Goal: Information Seeking & Learning: Get advice/opinions

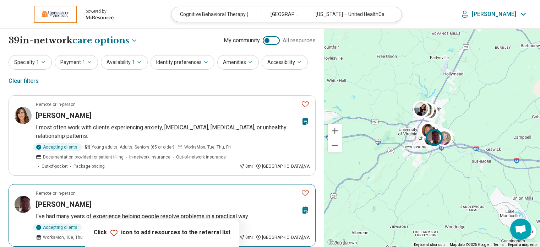
select select "***"
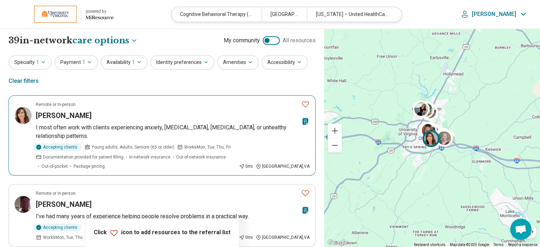
click at [170, 126] on p "I most often work with clients experiencing anxiety, panic disorder, depression…" at bounding box center [173, 131] width 274 height 17
click at [307, 102] on icon "Favorite" at bounding box center [305, 104] width 9 height 9
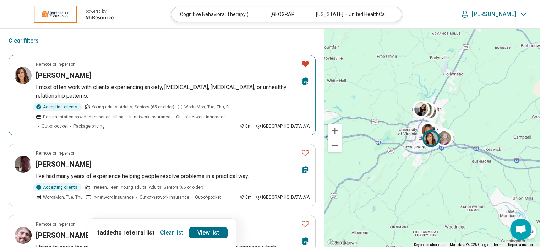
scroll to position [71, 0]
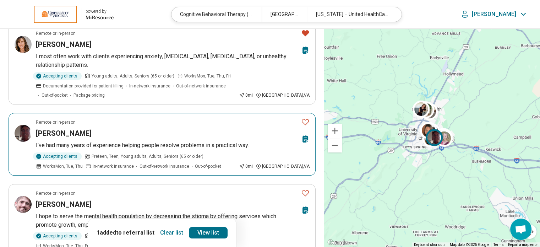
click at [57, 129] on h3 "Joe Kayser" at bounding box center [64, 133] width 56 height 10
click at [308, 121] on icon "Favorite" at bounding box center [305, 122] width 9 height 9
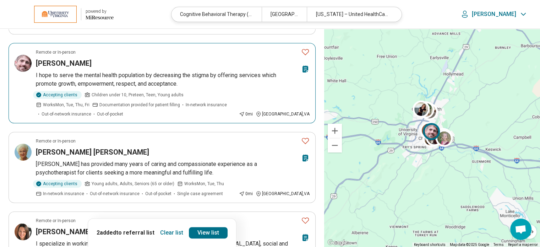
scroll to position [213, 0]
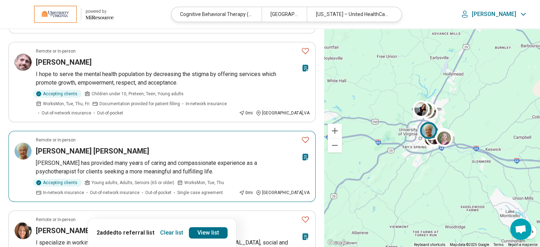
click at [81, 150] on h3 "Carol Carruthers Sims" at bounding box center [92, 151] width 113 height 10
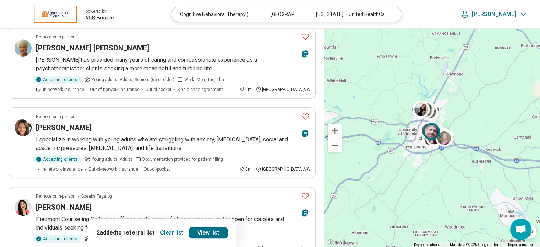
scroll to position [320, 0]
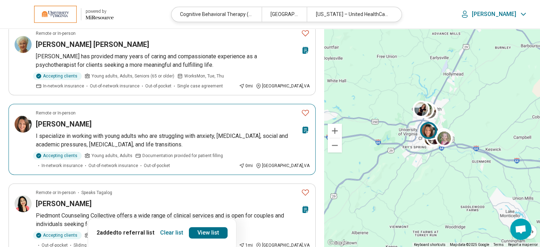
click at [57, 122] on h3 "Jennifer Senator" at bounding box center [64, 124] width 56 height 10
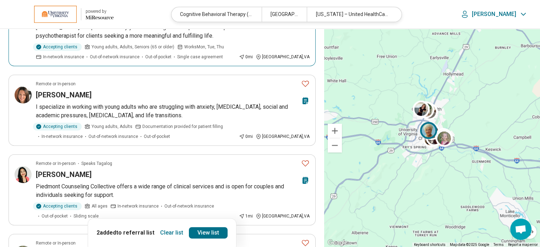
scroll to position [391, 0]
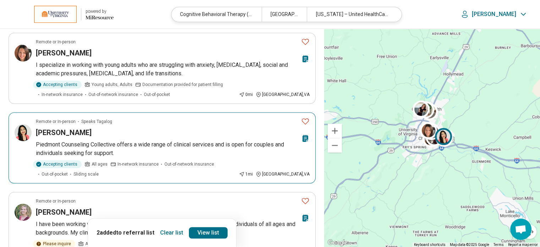
click at [69, 129] on h3 "[PERSON_NAME]" at bounding box center [64, 133] width 56 height 10
click at [301, 118] on icon "Favorite" at bounding box center [305, 121] width 9 height 9
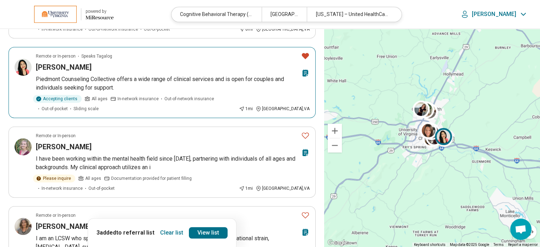
scroll to position [497, 0]
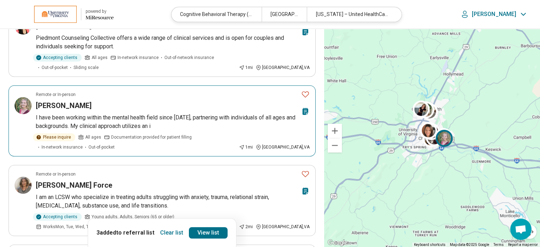
click at [58, 105] on h3 "Kelly Greer" at bounding box center [64, 106] width 56 height 10
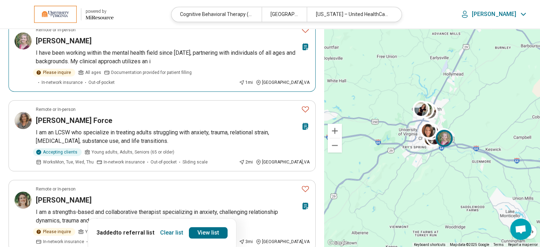
scroll to position [568, 0]
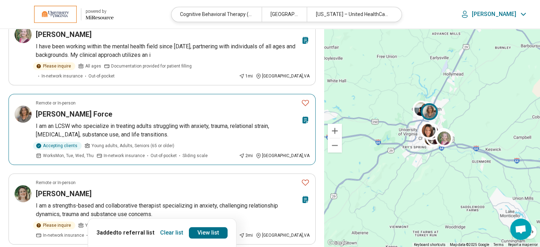
click at [53, 110] on h3 "[PERSON_NAME] Force" at bounding box center [74, 114] width 76 height 10
click at [307, 101] on icon "Favorite" at bounding box center [305, 102] width 9 height 9
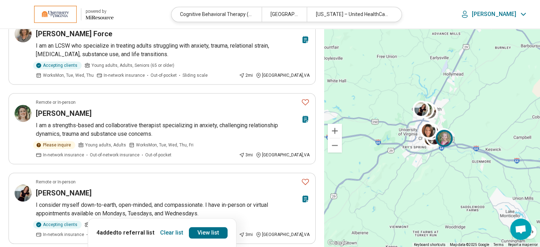
scroll to position [675, 0]
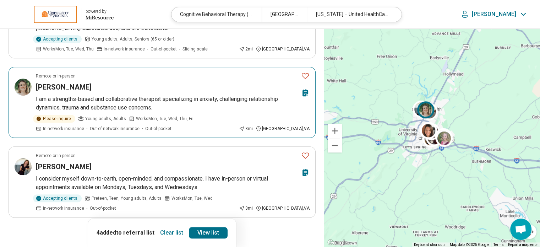
click at [66, 86] on h3 "Kelli Robertson" at bounding box center [64, 87] width 56 height 10
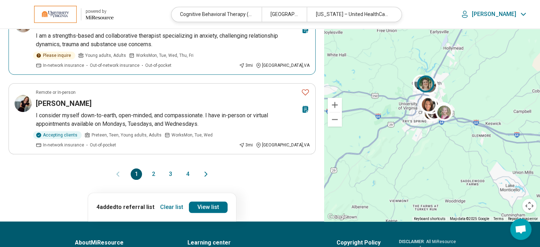
scroll to position [746, 0]
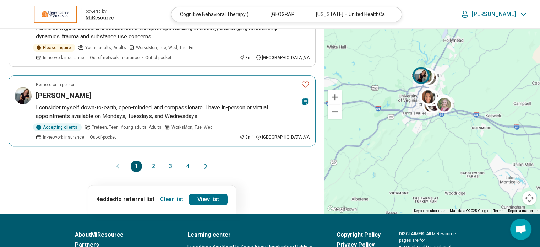
click at [70, 95] on h3 "Sorayda Chorzempa" at bounding box center [64, 96] width 56 height 10
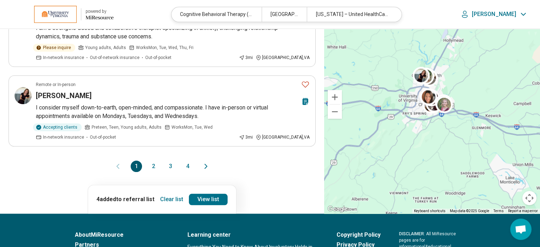
click at [155, 163] on button "2" at bounding box center [153, 166] width 11 height 11
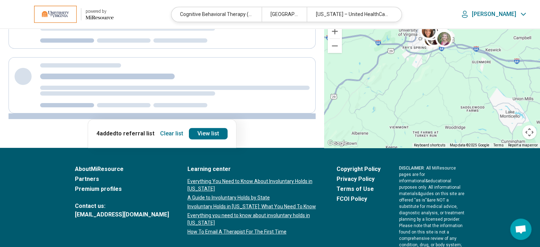
scroll to position [0, 0]
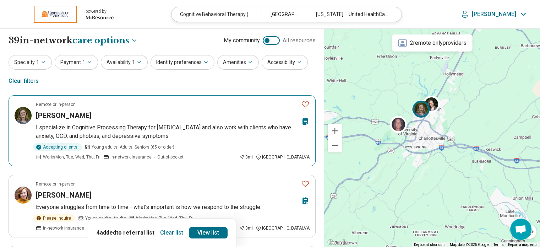
click at [52, 116] on h3 "[PERSON_NAME]" at bounding box center [64, 115] width 56 height 10
click at [306, 106] on icon "Favorite" at bounding box center [305, 104] width 7 height 6
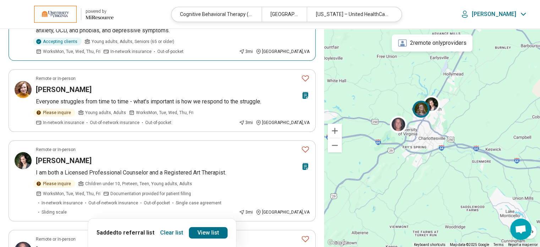
scroll to position [107, 0]
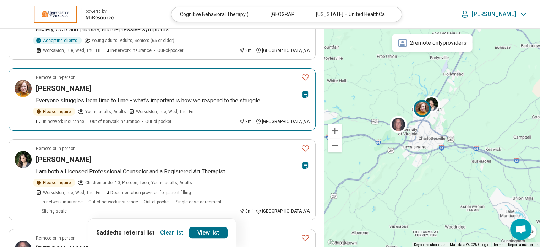
click at [58, 87] on h3 "Cynthia Miller" at bounding box center [64, 88] width 56 height 10
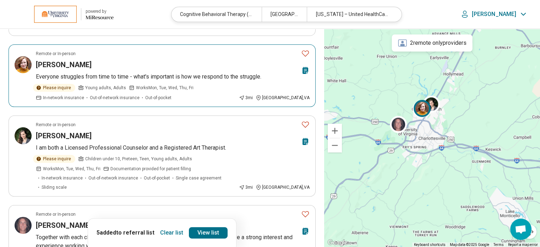
scroll to position [142, 0]
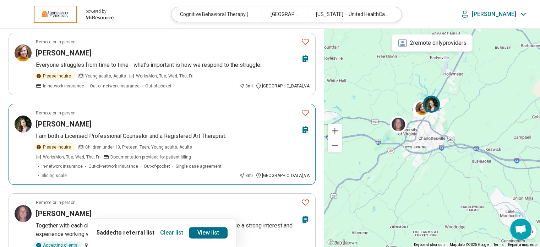
click at [71, 122] on h3 "Stacia Reinhardt" at bounding box center [64, 124] width 56 height 10
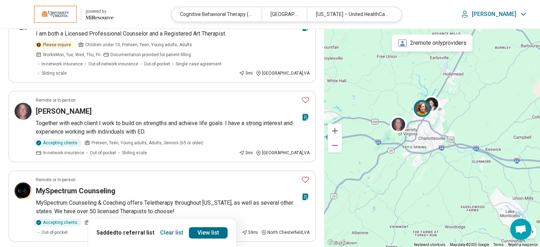
scroll to position [249, 0]
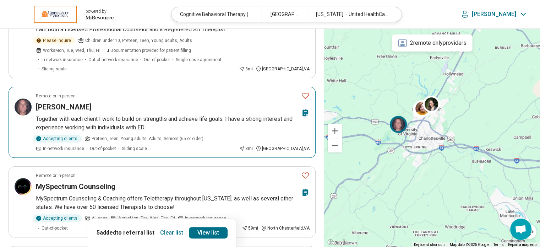
click at [85, 102] on h3 "Chapin Faulconer" at bounding box center [64, 107] width 56 height 10
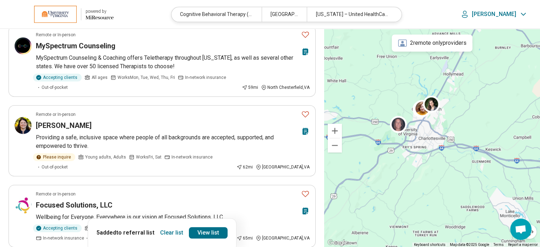
scroll to position [391, 0]
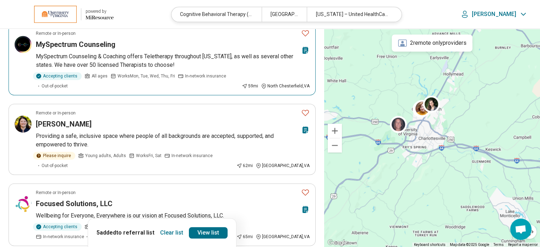
click at [57, 39] on h3 "MySpectrum Counseling" at bounding box center [76, 44] width 80 height 10
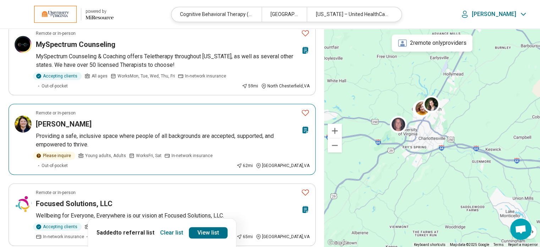
click at [71, 119] on h3 "Baylee Leazer" at bounding box center [64, 124] width 56 height 10
click at [67, 119] on h3 "Baylee Leazer" at bounding box center [64, 124] width 56 height 10
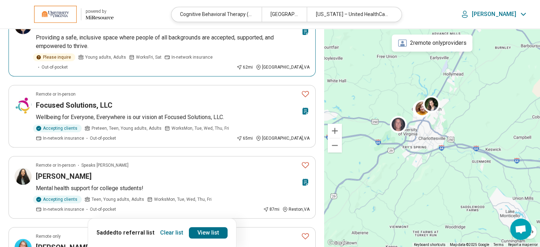
scroll to position [533, 0]
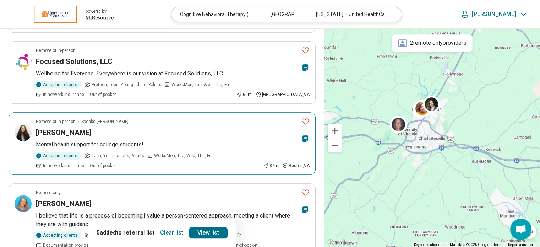
click at [60, 128] on h3 "Naomi Yohannes" at bounding box center [64, 133] width 56 height 10
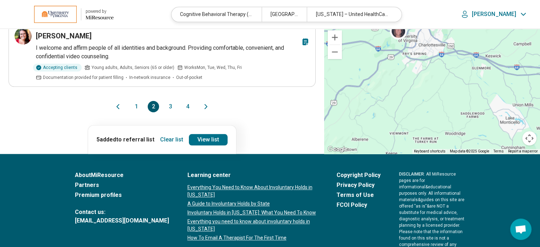
scroll to position [781, 0]
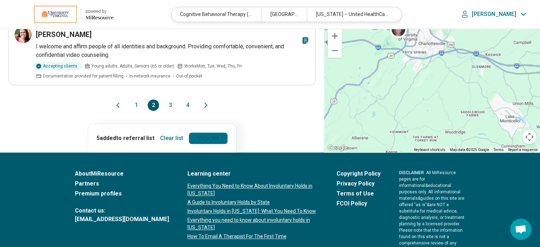
click at [211, 132] on link "View list" at bounding box center [208, 137] width 39 height 11
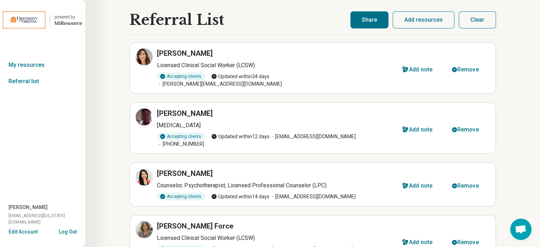
click at [371, 18] on button "Share" at bounding box center [370, 19] width 38 height 17
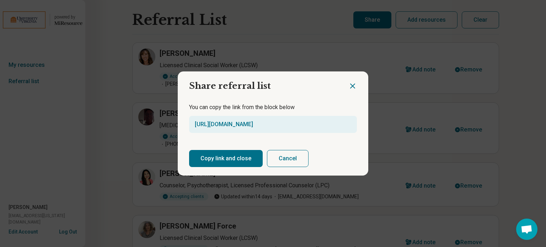
click at [226, 159] on button "Copy link and close" at bounding box center [226, 158] width 74 height 17
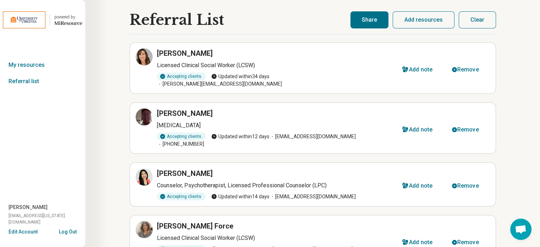
click at [367, 18] on button "Share" at bounding box center [370, 19] width 38 height 17
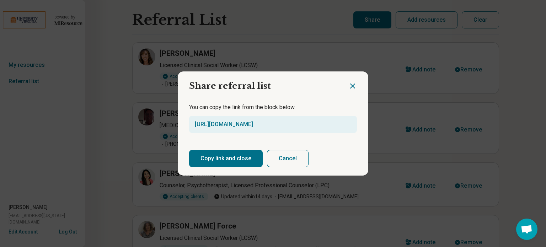
click at [228, 155] on button "Copy link and close" at bounding box center [226, 158] width 74 height 17
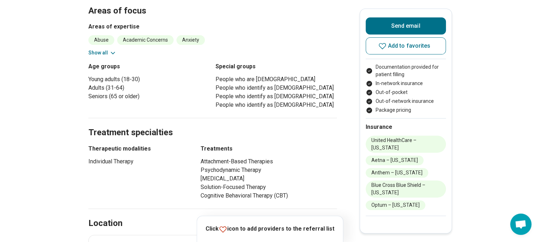
scroll to position [249, 0]
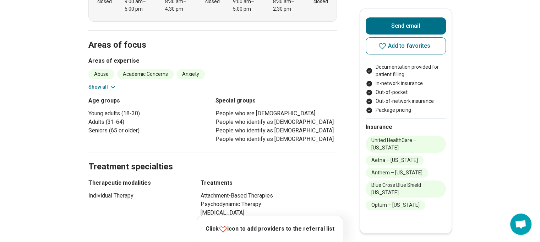
click at [103, 83] on button "Show all" at bounding box center [102, 86] width 28 height 7
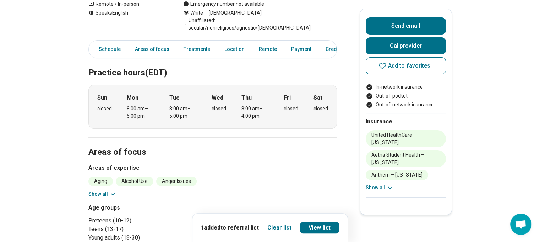
scroll to position [142, 0]
click at [109, 190] on button "Show all" at bounding box center [102, 193] width 28 height 7
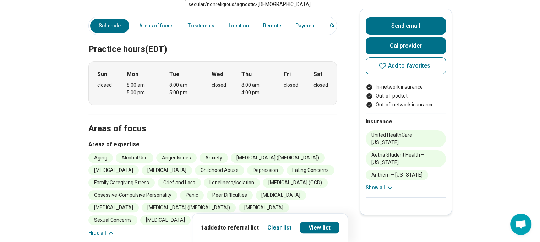
scroll to position [178, 0]
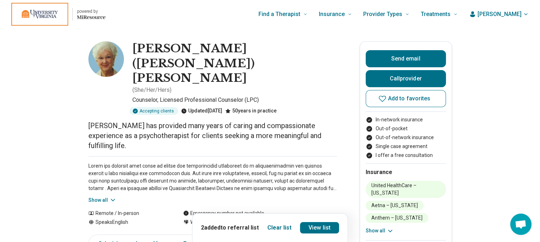
click at [100, 196] on button "Show all" at bounding box center [102, 199] width 28 height 7
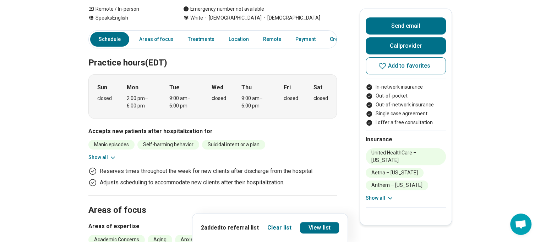
scroll to position [355, 0]
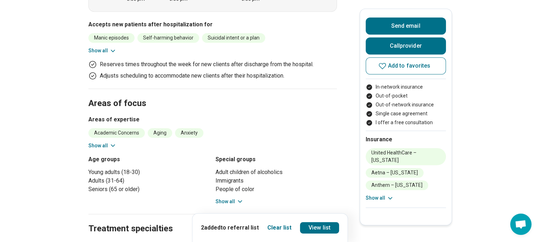
click at [111, 142] on icon at bounding box center [112, 145] width 7 height 7
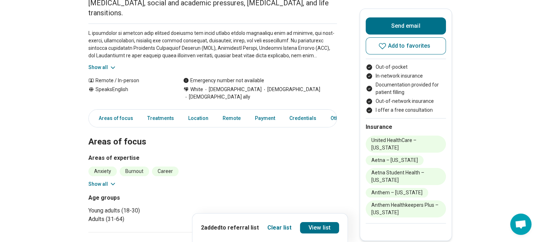
scroll to position [107, 0]
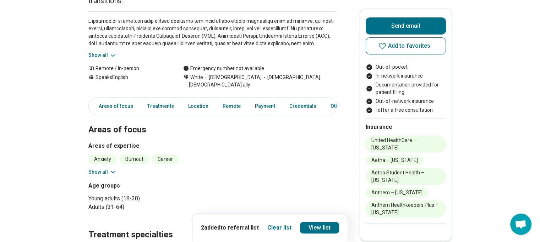
click at [115, 168] on icon at bounding box center [112, 171] width 7 height 7
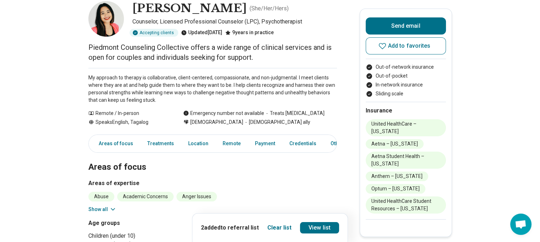
scroll to position [71, 0]
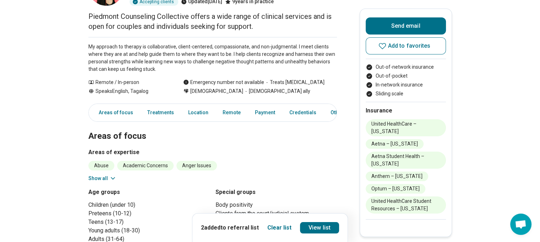
click at [115, 178] on icon at bounding box center [113, 178] width 4 height 2
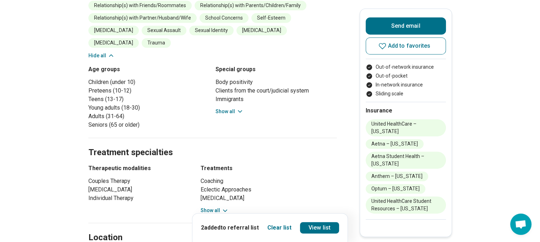
scroll to position [320, 0]
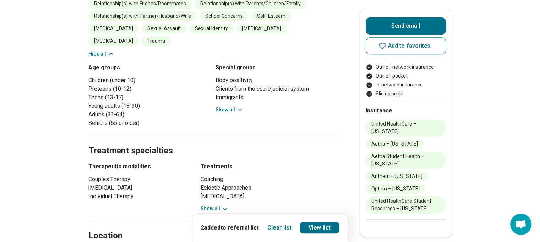
click at [221, 205] on button "Show all" at bounding box center [215, 208] width 28 height 7
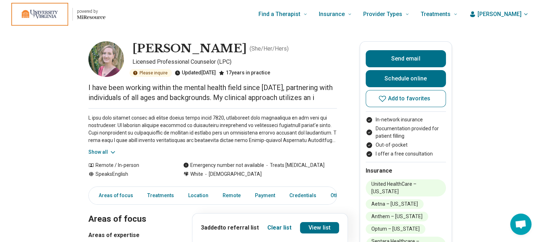
click at [109, 151] on button "Show all" at bounding box center [102, 151] width 28 height 7
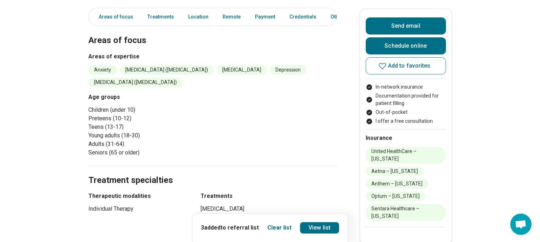
scroll to position [249, 0]
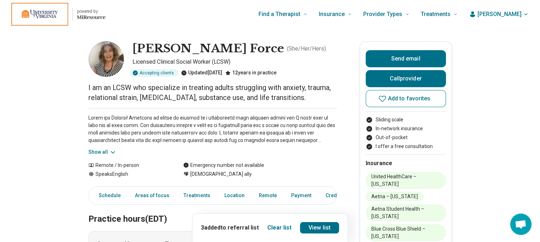
click at [104, 149] on button "Show all" at bounding box center [102, 151] width 28 height 7
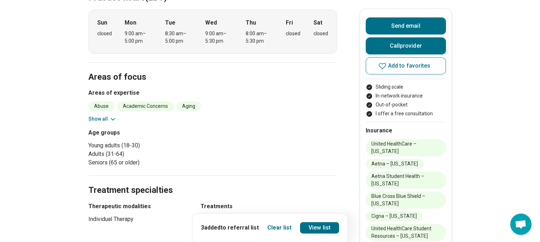
scroll to position [284, 0]
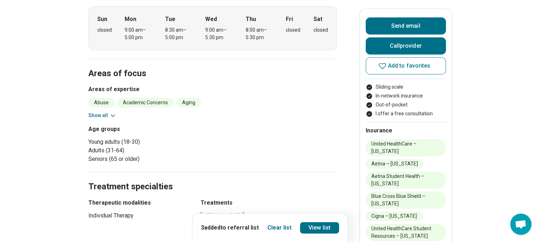
click at [104, 115] on button "Show all" at bounding box center [102, 115] width 28 height 7
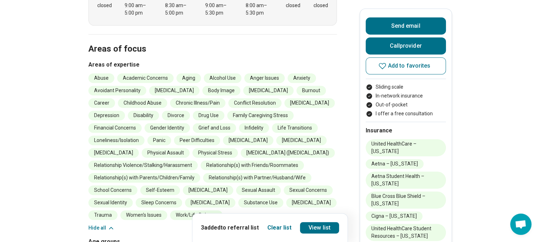
scroll to position [320, 0]
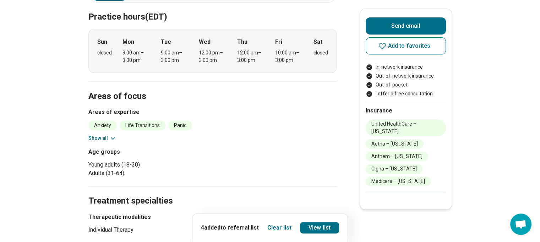
scroll to position [213, 0]
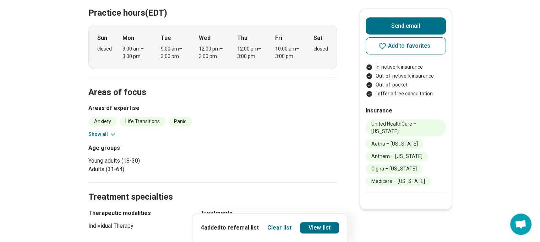
click at [111, 133] on icon at bounding box center [112, 134] width 7 height 7
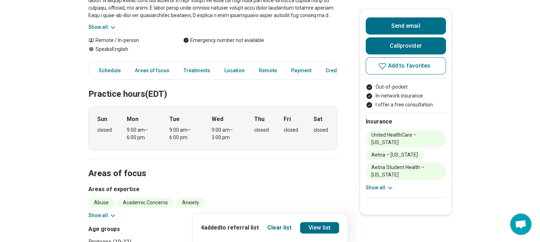
scroll to position [178, 0]
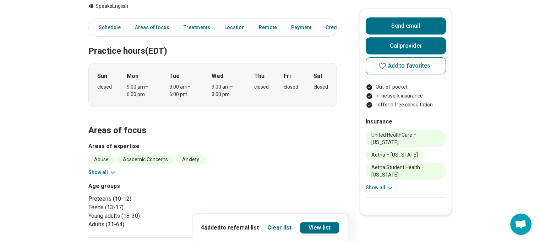
click at [109, 170] on button "Show all" at bounding box center [102, 171] width 28 height 7
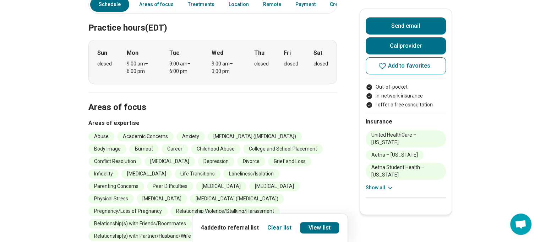
scroll to position [213, 0]
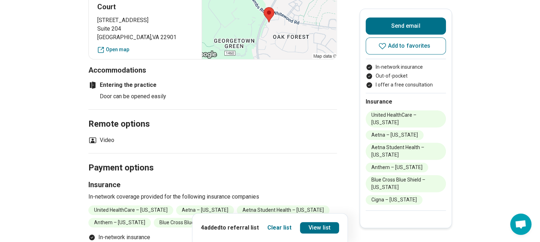
scroll to position [568, 0]
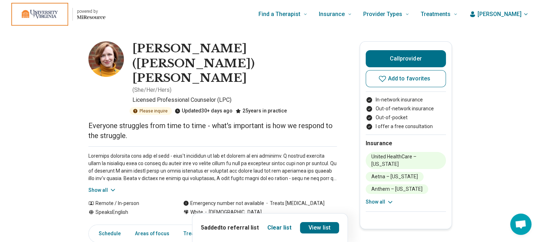
click at [110, 186] on button "Show all" at bounding box center [102, 189] width 28 height 7
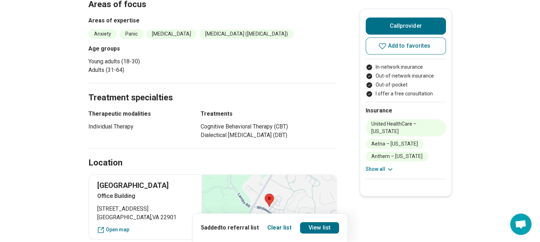
scroll to position [426, 0]
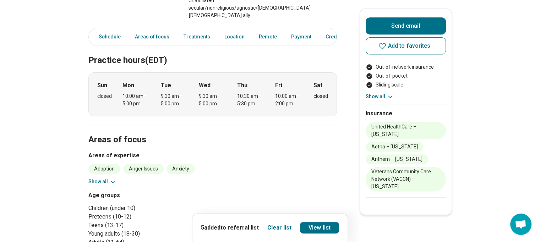
scroll to position [178, 0]
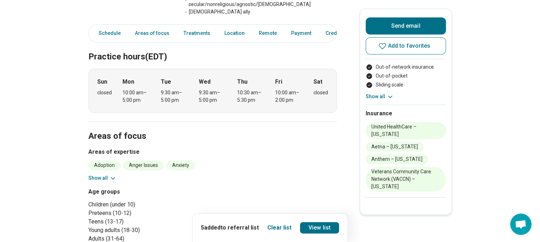
click at [108, 174] on button "Show all" at bounding box center [102, 177] width 28 height 7
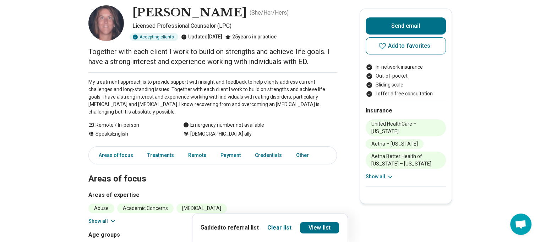
scroll to position [142, 0]
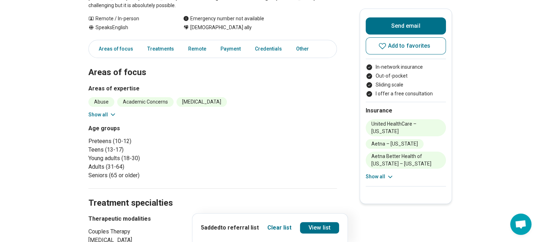
click at [102, 111] on button "Show all" at bounding box center [102, 114] width 28 height 7
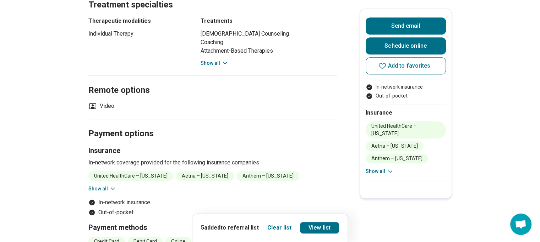
scroll to position [568, 0]
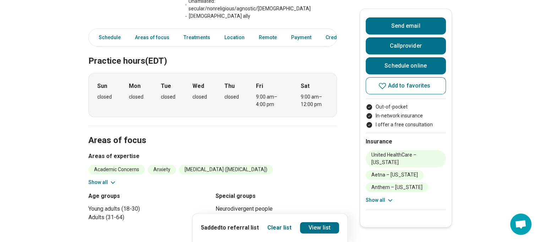
scroll to position [249, 0]
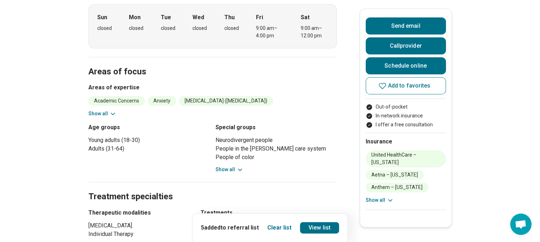
click at [110, 110] on button "Show all" at bounding box center [102, 113] width 28 height 7
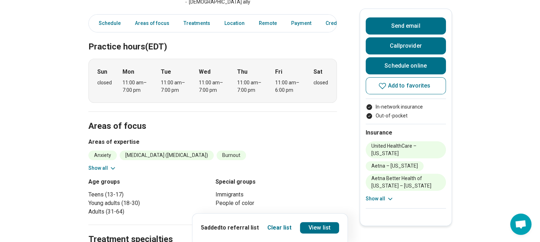
scroll to position [178, 0]
click at [105, 163] on button "Show all" at bounding box center [102, 166] width 28 height 7
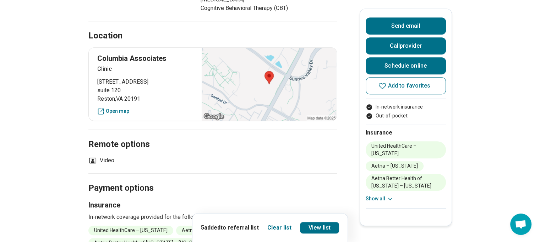
scroll to position [391, 0]
